Goal: Transaction & Acquisition: Download file/media

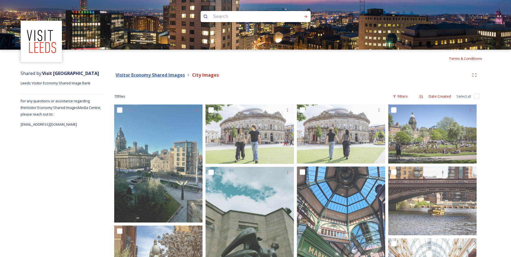
click at [168, 73] on strong "Visitor Economy Shared Images" at bounding box center [150, 75] width 69 height 6
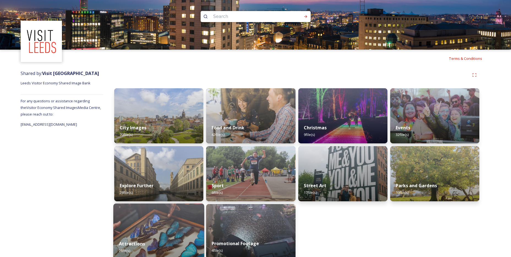
click at [138, 238] on div "Attractions 2 file(s)" at bounding box center [158, 246] width 91 height 25
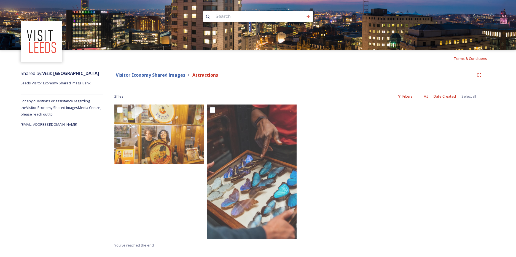
click at [177, 74] on strong "Visitor Economy Shared Images" at bounding box center [150, 75] width 69 height 6
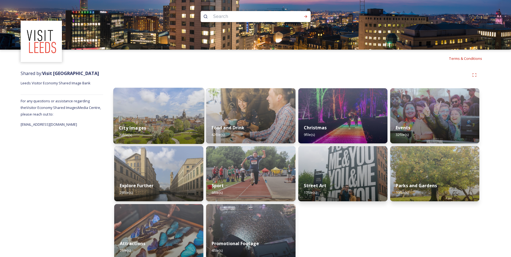
click at [164, 110] on img at bounding box center [158, 116] width 91 height 56
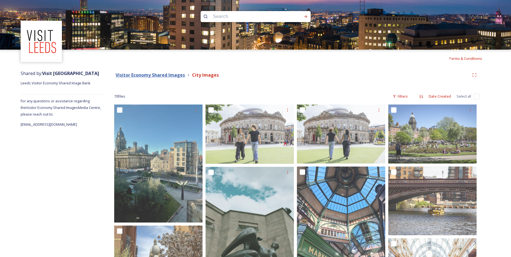
click at [180, 75] on strong "Visitor Economy Shared Images" at bounding box center [150, 75] width 69 height 6
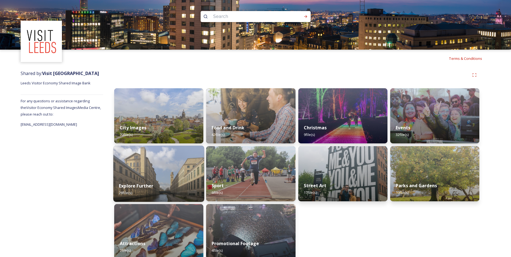
click at [168, 175] on img at bounding box center [158, 173] width 91 height 56
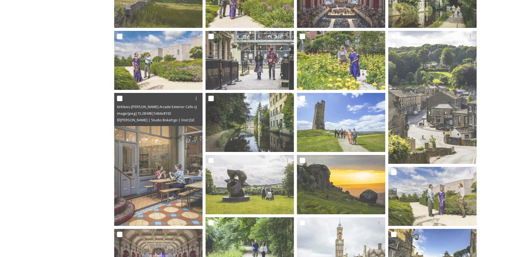
scroll to position [138, 0]
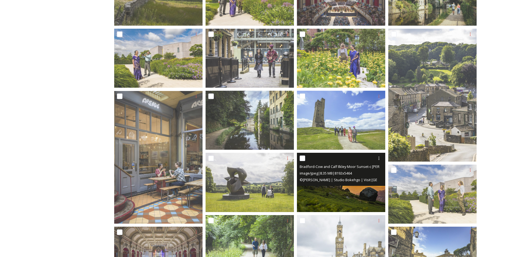
click at [335, 188] on img at bounding box center [341, 182] width 88 height 59
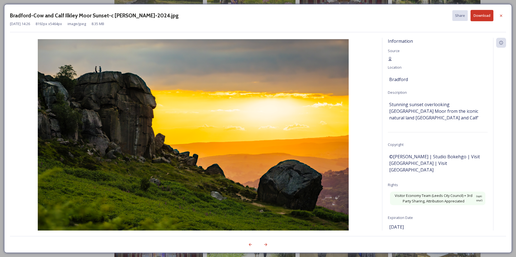
click at [483, 15] on button "Download" at bounding box center [481, 15] width 23 height 11
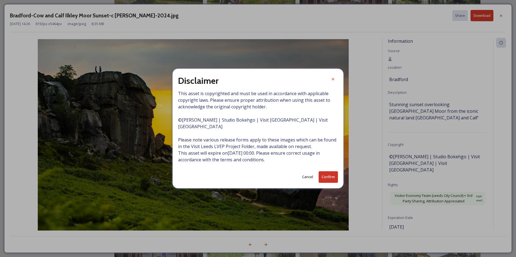
click at [327, 177] on button "Confirm" at bounding box center [327, 176] width 19 height 11
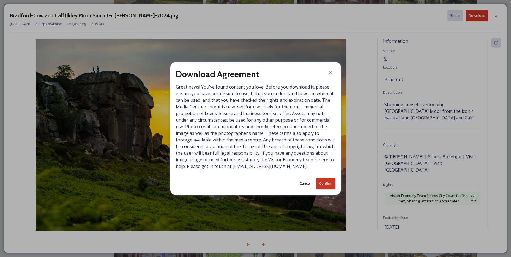
click at [330, 183] on button "Confirm" at bounding box center [325, 183] width 19 height 11
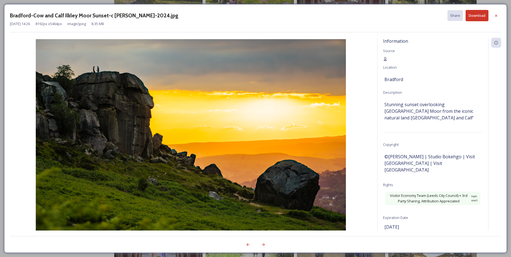
drag, startPoint x: 339, startPoint y: 19, endPoint x: 331, endPoint y: 19, distance: 7.4
click at [339, 19] on div "Bradford-Cow and Calf Ilkley Moor Sunset-c [PERSON_NAME]-2024.jpg Share Download" at bounding box center [256, 15] width 492 height 11
click at [497, 19] on div at bounding box center [497, 16] width 10 height 10
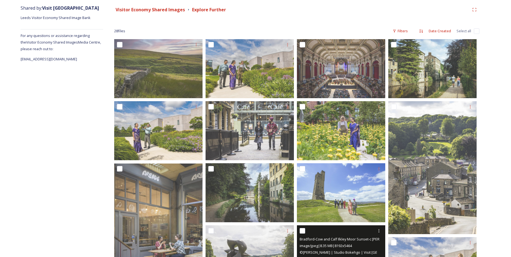
scroll to position [0, 0]
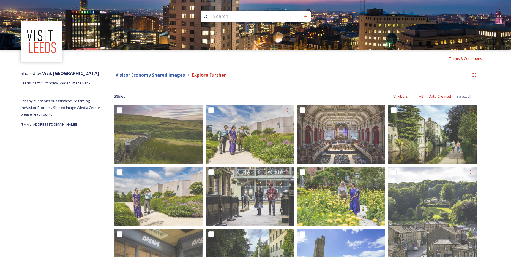
click at [167, 75] on strong "Visitor Economy Shared Images" at bounding box center [150, 75] width 69 height 6
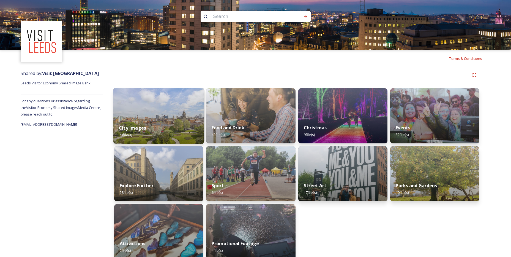
click at [143, 122] on div "City Images 70 file(s)" at bounding box center [158, 131] width 91 height 25
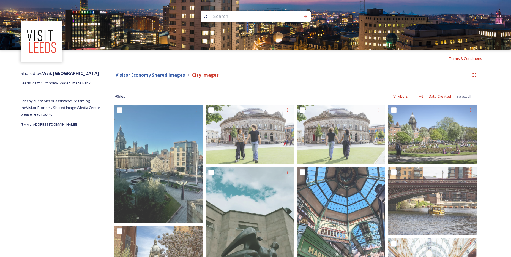
click at [165, 76] on strong "Visitor Economy Shared Images" at bounding box center [150, 75] width 69 height 6
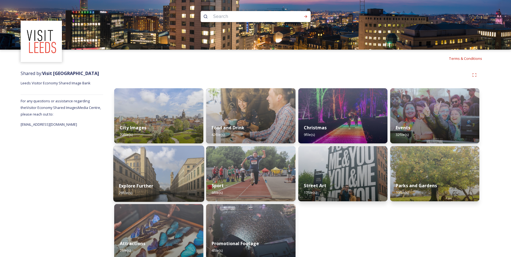
click at [195, 172] on img at bounding box center [158, 173] width 91 height 56
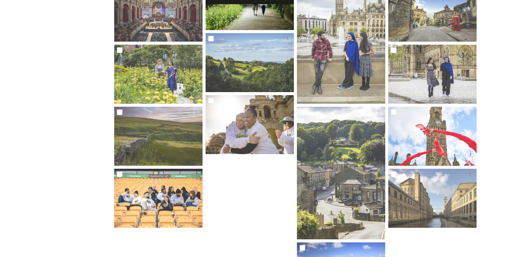
scroll to position [438, 0]
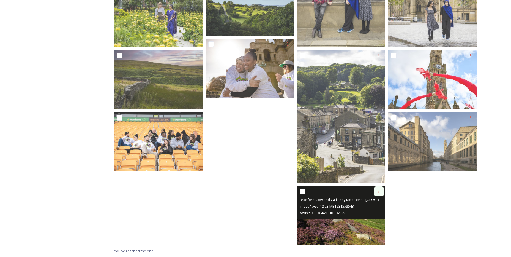
click at [379, 188] on div at bounding box center [379, 191] width 10 height 10
click at [372, 214] on span "Download" at bounding box center [372, 213] width 17 height 5
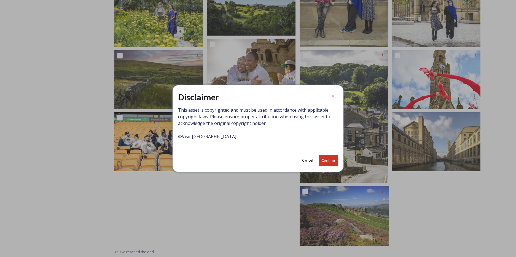
click at [327, 160] on button "Confirm" at bounding box center [327, 159] width 19 height 11
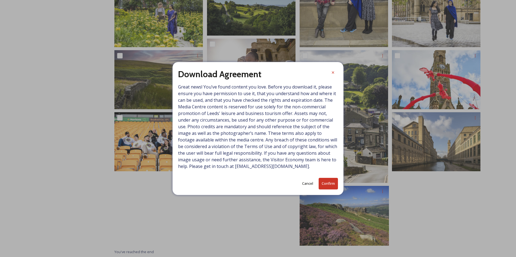
click at [326, 186] on button "Confirm" at bounding box center [327, 183] width 19 height 11
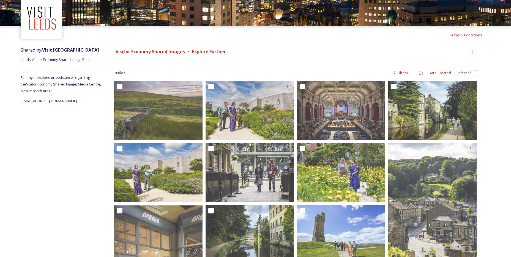
scroll to position [0, 0]
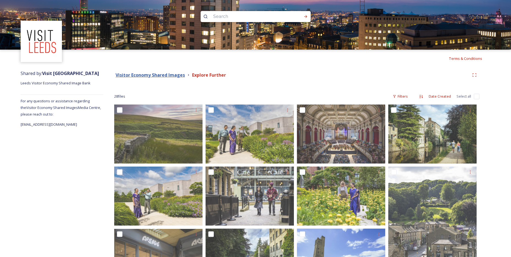
click at [178, 73] on strong "Visitor Economy Shared Images" at bounding box center [150, 75] width 69 height 6
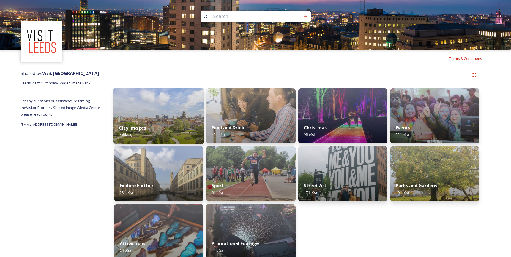
click at [166, 128] on div "City Images 70 file(s)" at bounding box center [158, 131] width 91 height 25
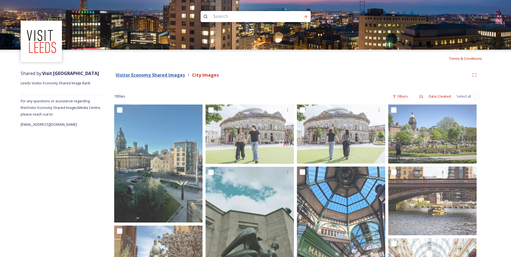
click at [162, 75] on strong "Visitor Economy Shared Images" at bounding box center [150, 75] width 69 height 6
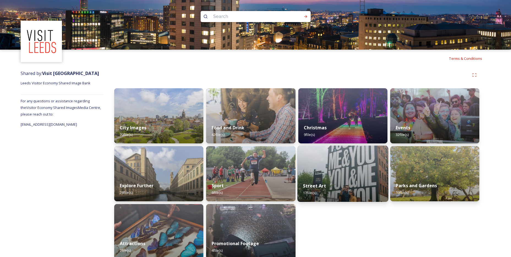
click at [337, 178] on div "Street Art 17 file(s)" at bounding box center [342, 189] width 91 height 25
